Goal: Task Accomplishment & Management: Contribute content

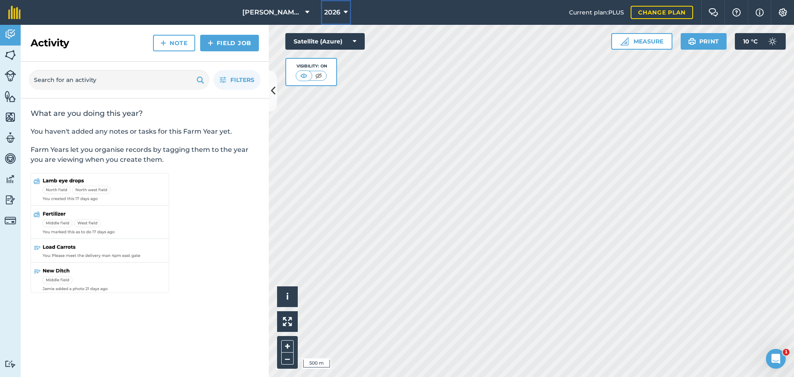
click at [336, 15] on span "2026" at bounding box center [332, 12] width 16 height 10
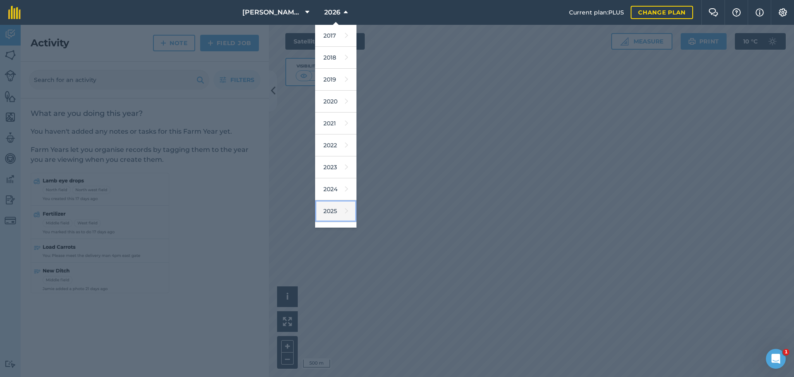
click at [345, 216] on icon at bounding box center [346, 211] width 3 height 12
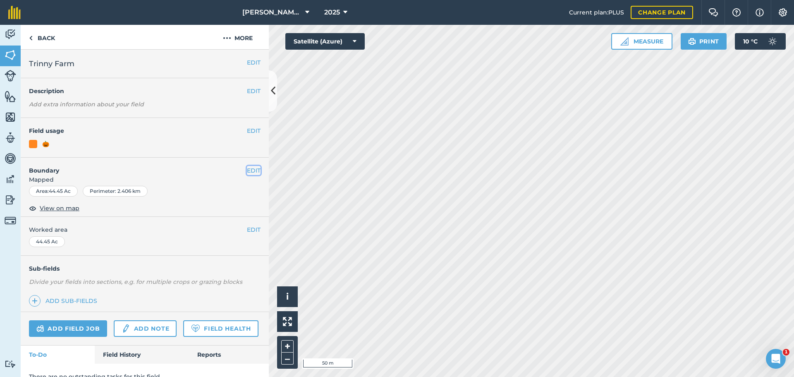
click at [249, 170] on button "EDIT" at bounding box center [254, 170] width 14 height 9
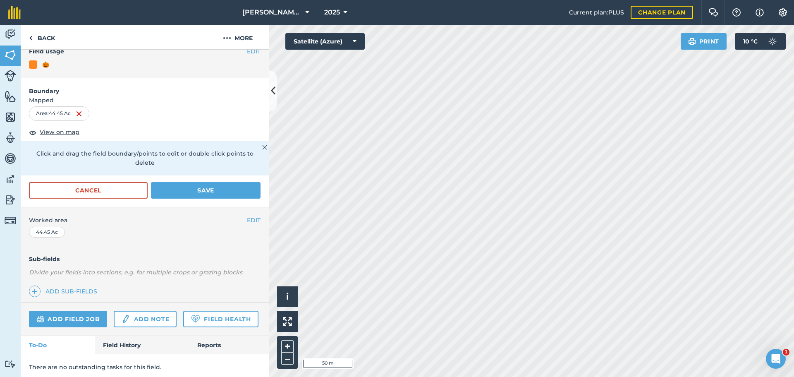
scroll to position [83, 0]
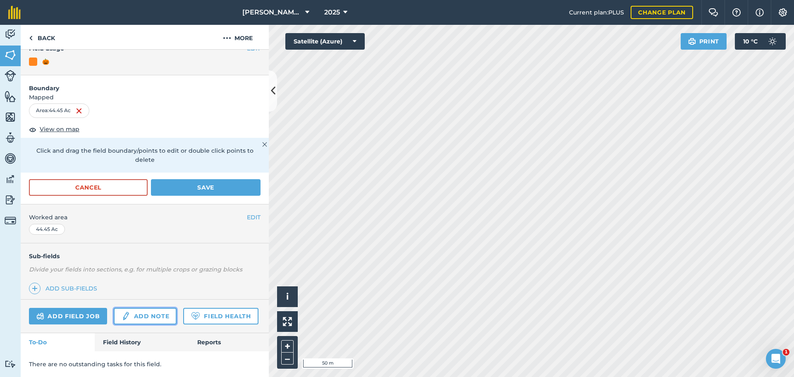
click at [138, 310] on link "Add note" at bounding box center [145, 316] width 63 height 17
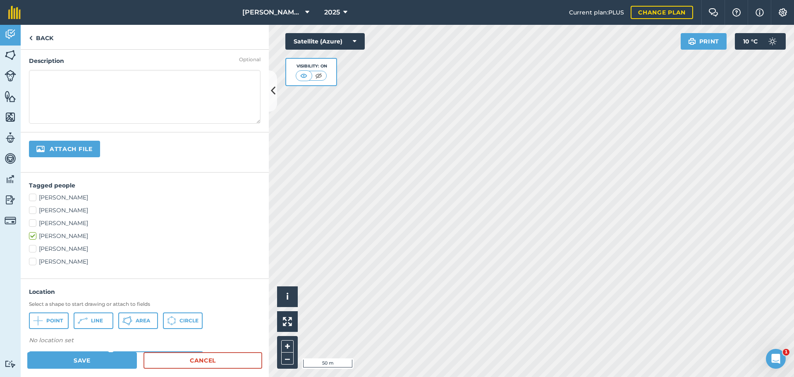
scroll to position [83, 0]
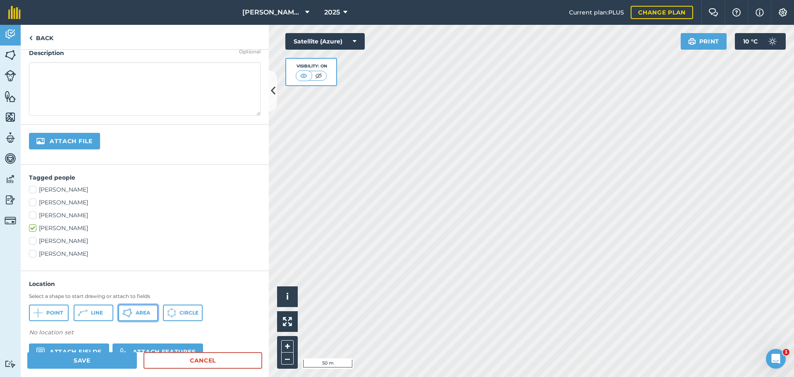
click at [134, 314] on button "Area" at bounding box center [138, 313] width 40 height 17
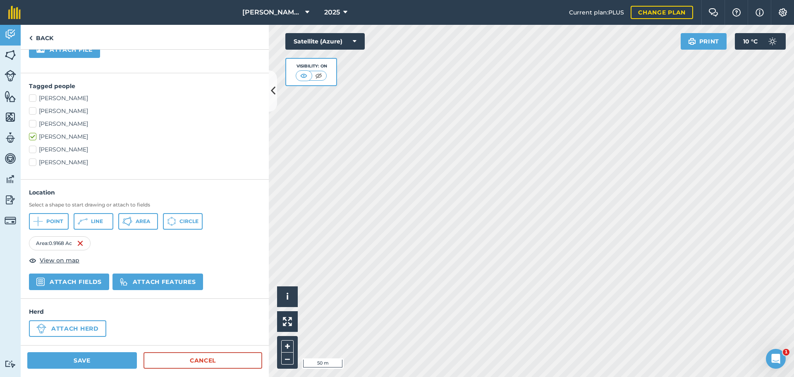
scroll to position [176, 0]
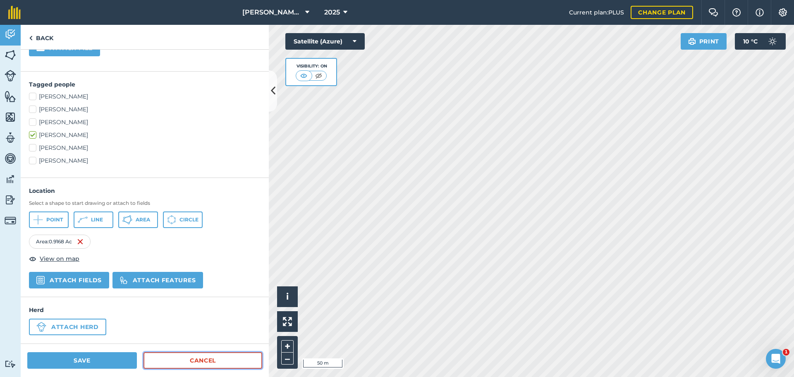
click at [195, 360] on link "Cancel" at bounding box center [203, 360] width 119 height 17
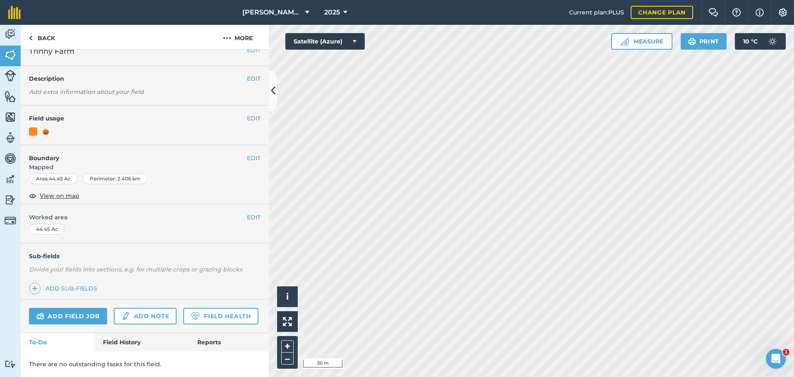
scroll to position [36, 0]
click at [134, 308] on link "Add note" at bounding box center [145, 316] width 63 height 17
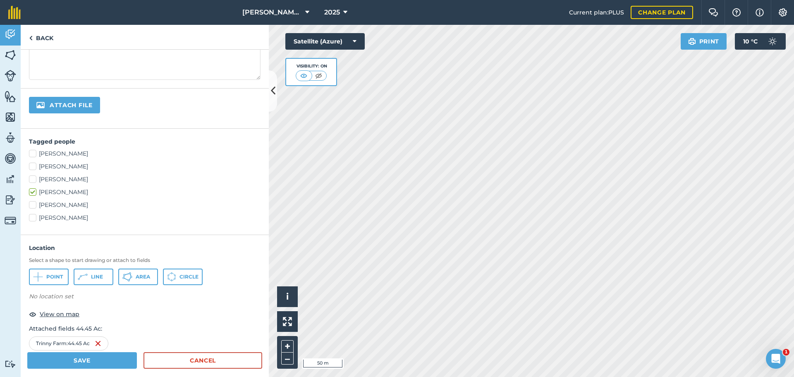
scroll to position [124, 0]
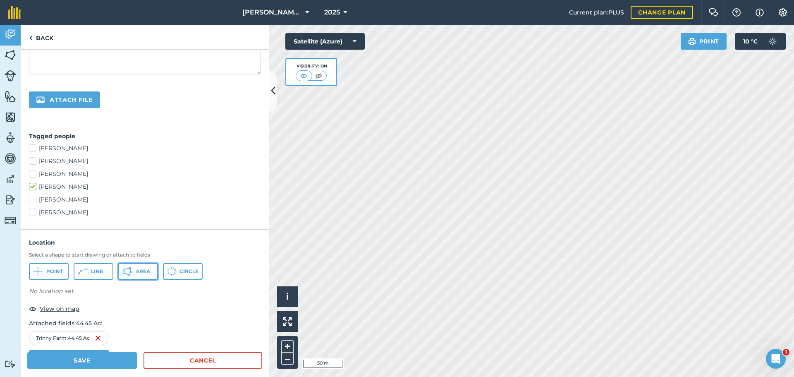
click at [142, 273] on span "Area" at bounding box center [143, 271] width 14 height 7
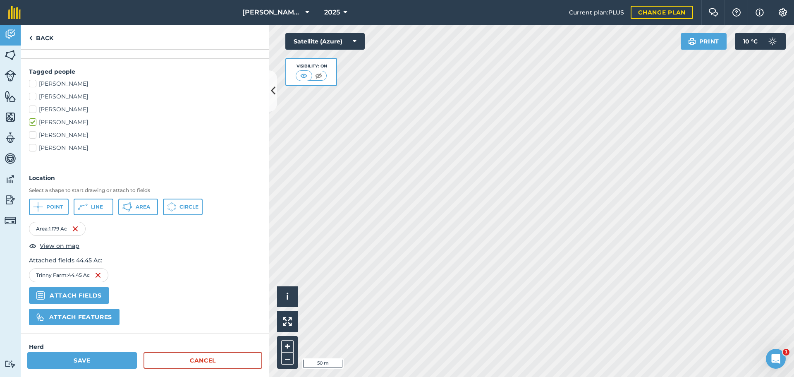
scroll to position [207, 0]
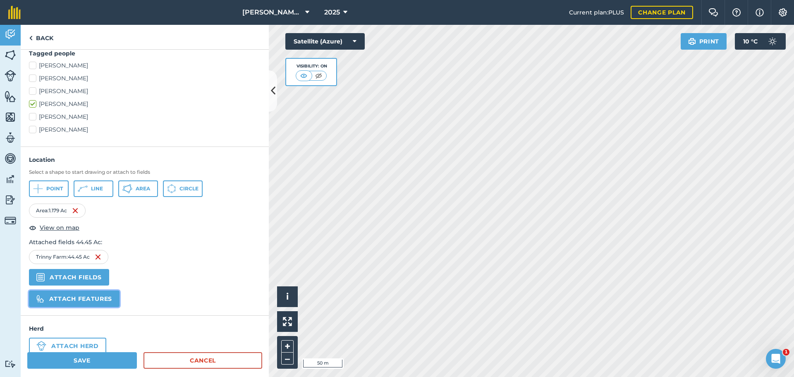
click at [91, 302] on button "Attach features" at bounding box center [74, 298] width 91 height 17
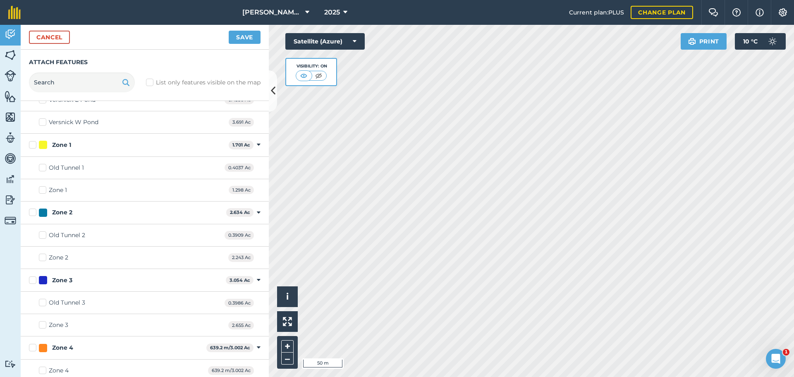
scroll to position [2196, 0]
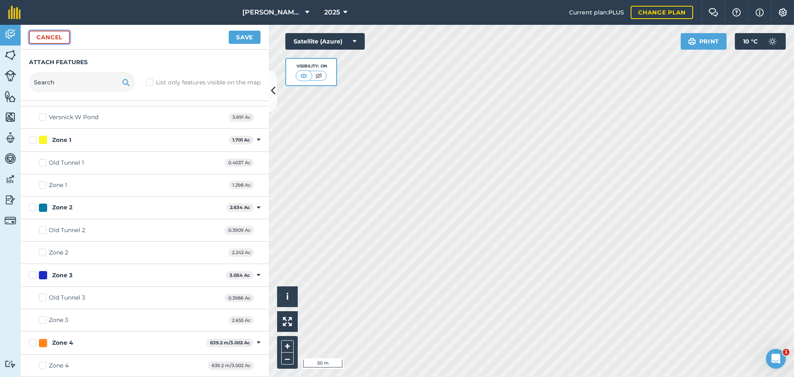
click at [70, 36] on button "Cancel" at bounding box center [49, 37] width 41 height 13
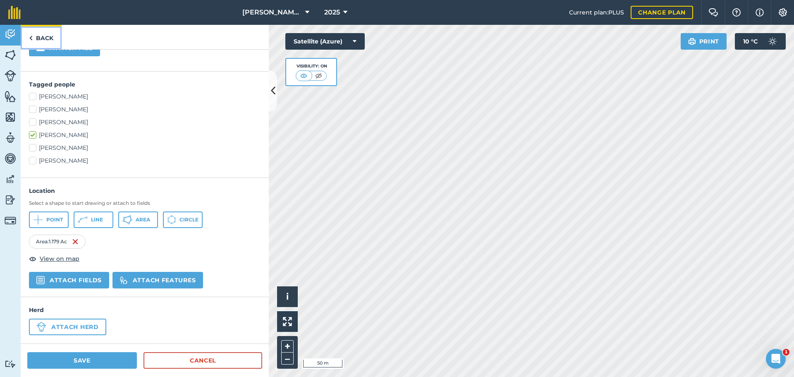
click at [42, 40] on link "Back" at bounding box center [41, 37] width 41 height 24
